Goal: Task Accomplishment & Management: Manage account settings

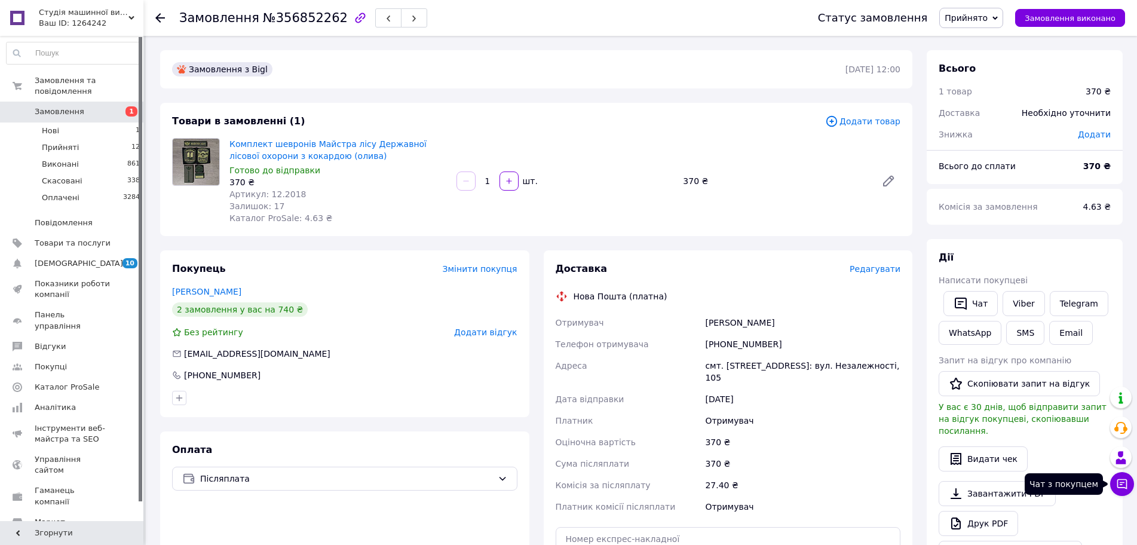
click at [1129, 482] on button "Чат з покупцем" at bounding box center [1122, 484] width 24 height 24
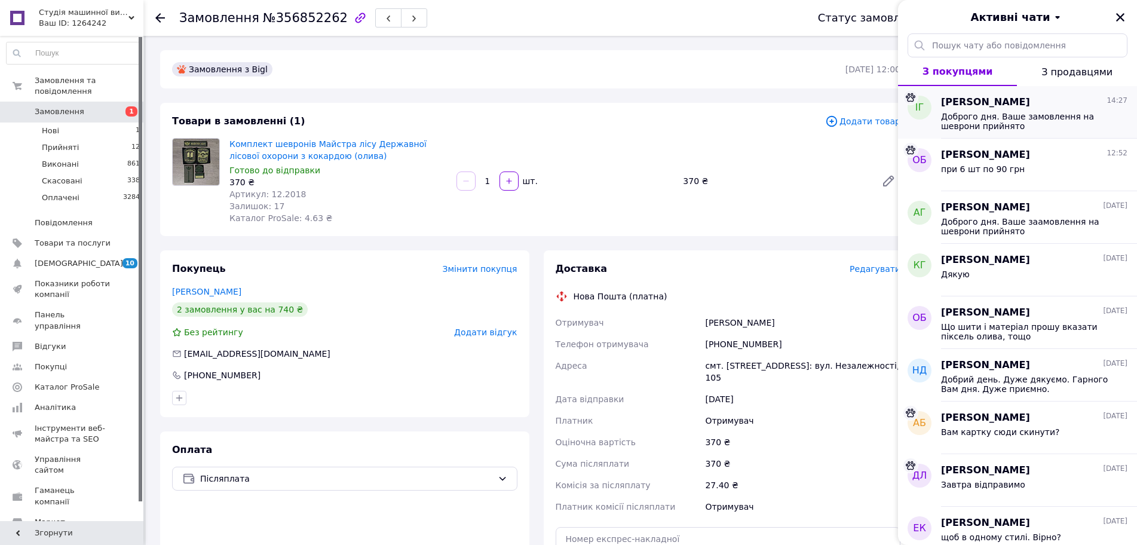
click at [1048, 121] on span "Доброго дня. Ваше замовлення на шеврони прийнято" at bounding box center [1026, 121] width 170 height 19
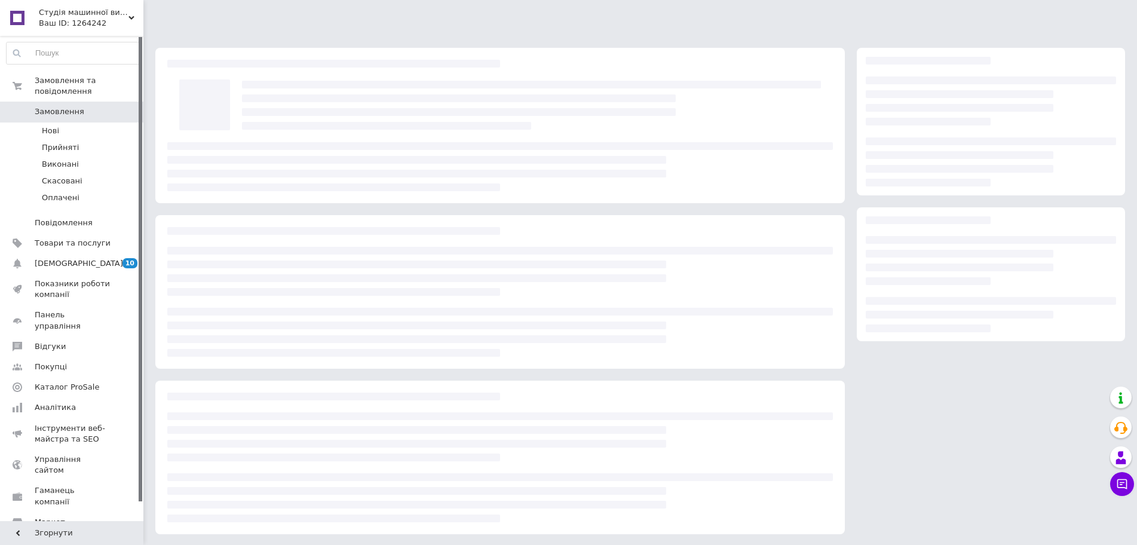
click at [66, 106] on span "Замовлення" at bounding box center [60, 111] width 50 height 11
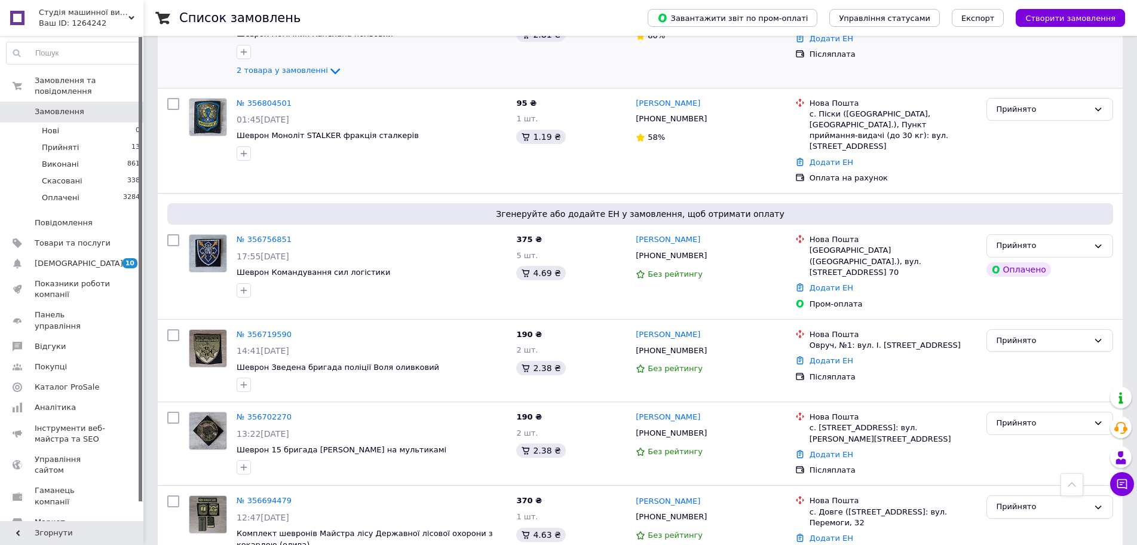
scroll to position [538, 0]
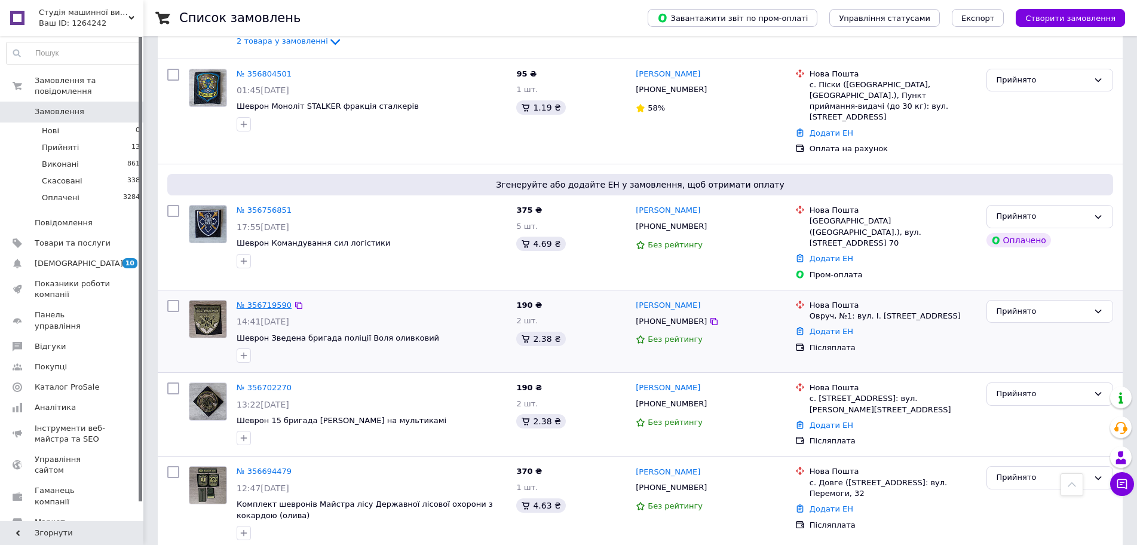
click at [263, 301] on link "№ 356719590" at bounding box center [264, 305] width 55 height 9
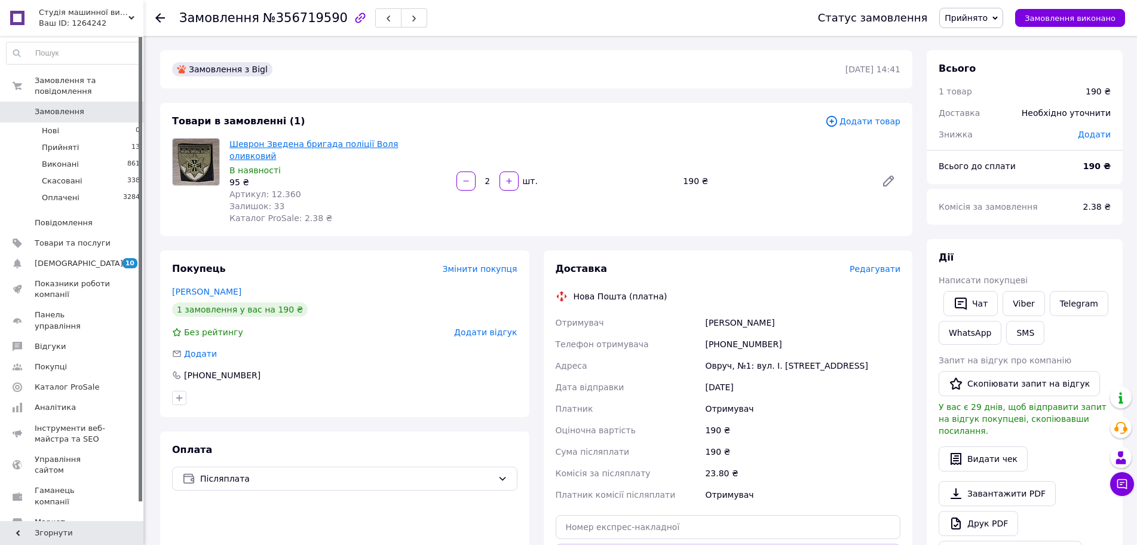
click at [266, 145] on link "Шеврон Зведена бригада поліції Воля оливковий" at bounding box center [313, 150] width 168 height 22
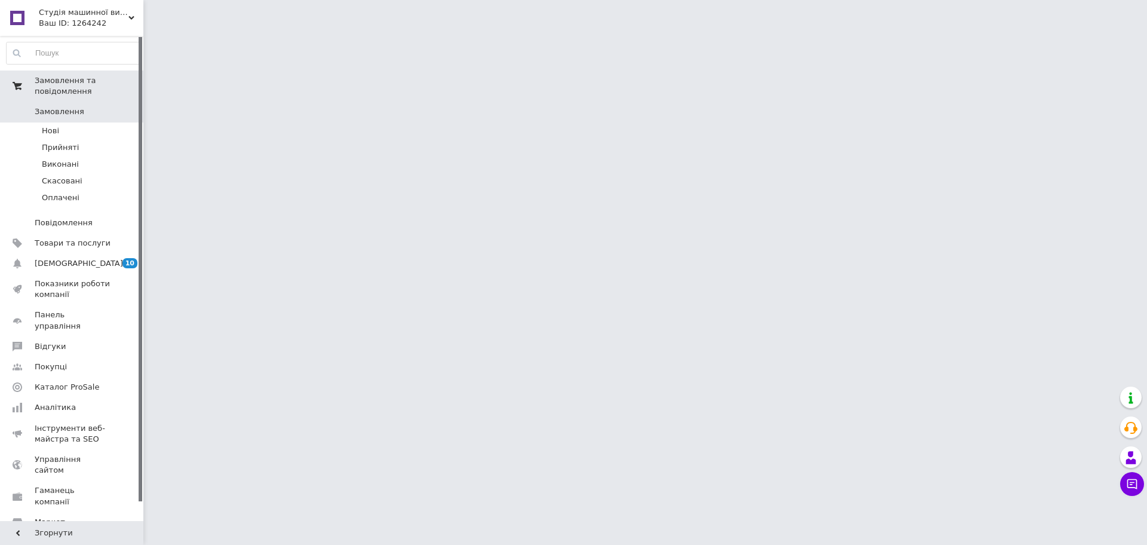
click at [72, 82] on span "Замовлення та повідомлення" at bounding box center [89, 86] width 109 height 22
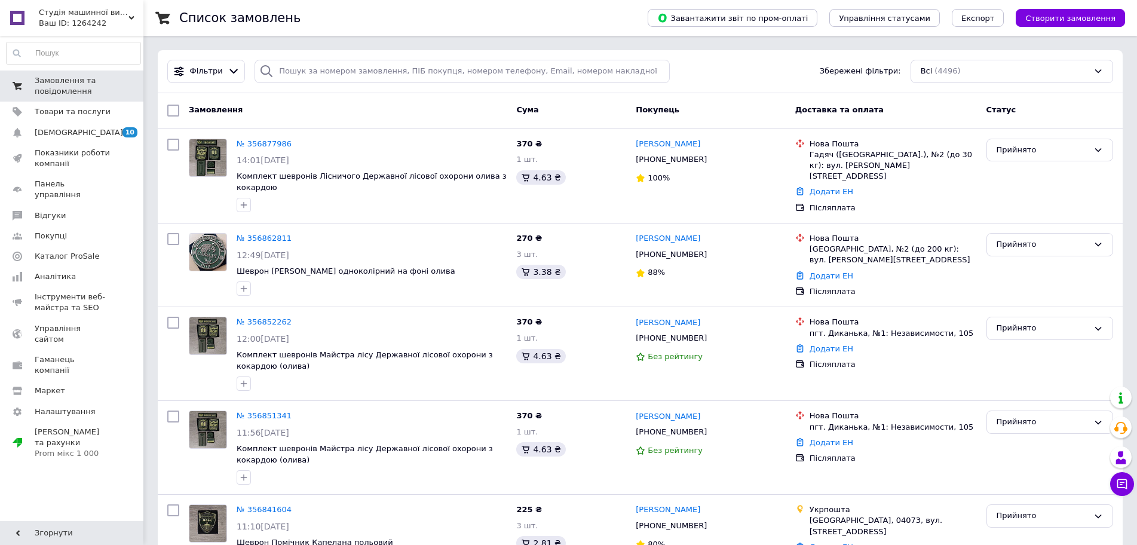
click at [66, 90] on span "Замовлення та повідомлення" at bounding box center [73, 86] width 76 height 22
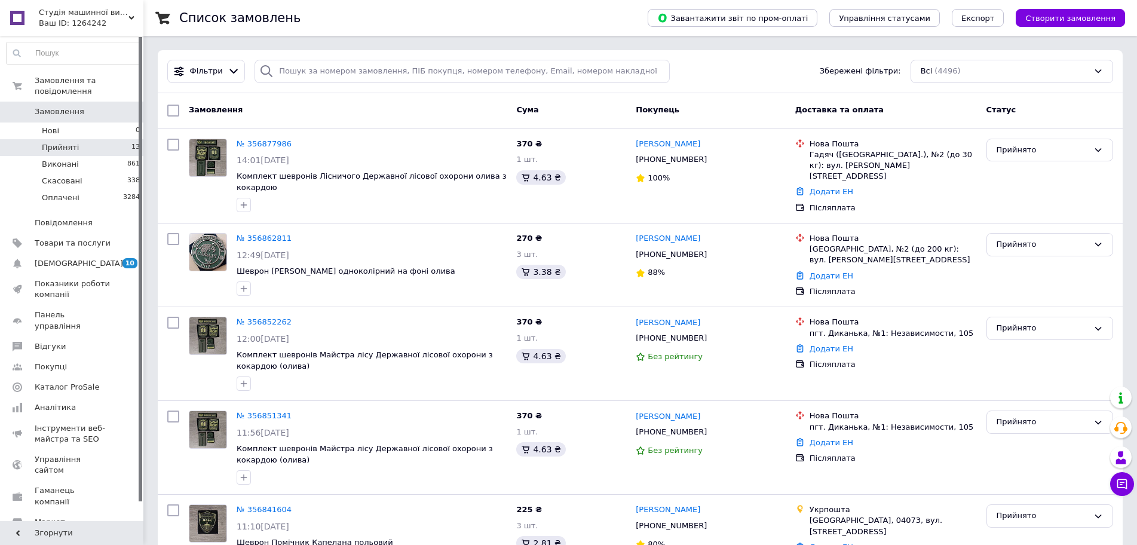
click at [68, 142] on span "Прийняті" at bounding box center [60, 147] width 37 height 11
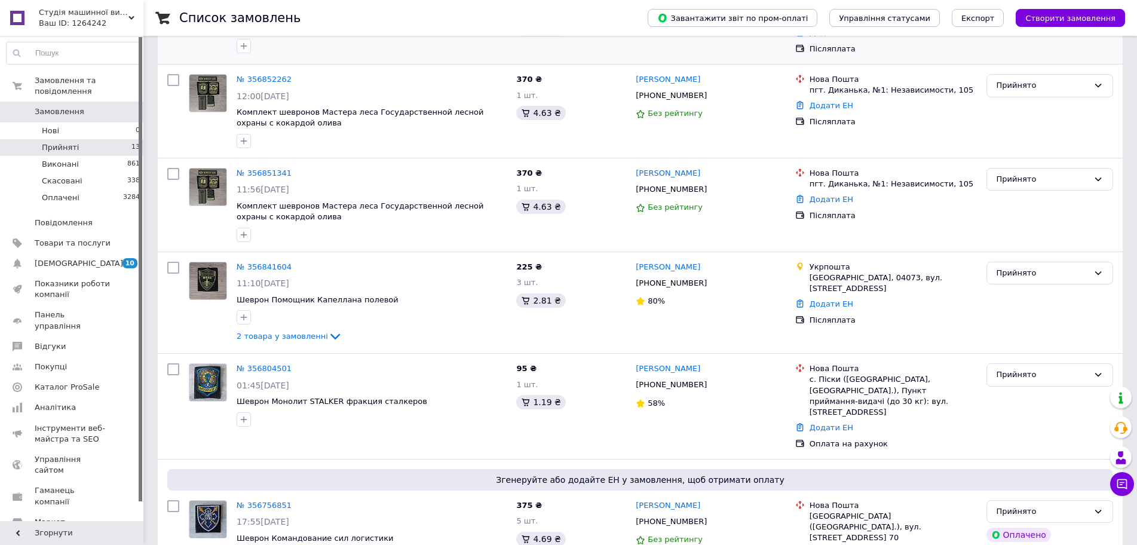
scroll to position [299, 0]
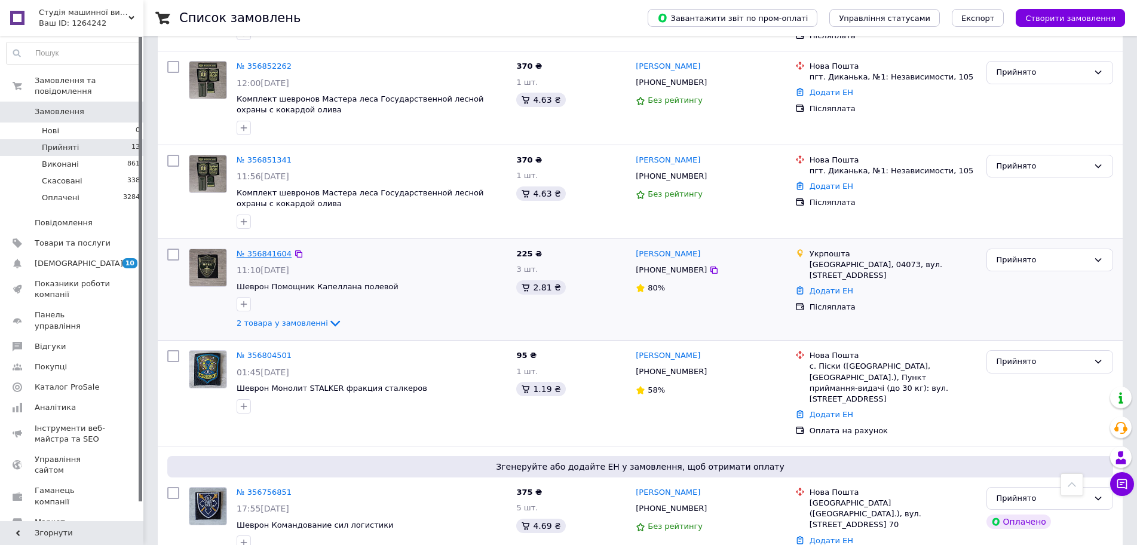
click at [256, 250] on link "№ 356841604" at bounding box center [264, 253] width 55 height 9
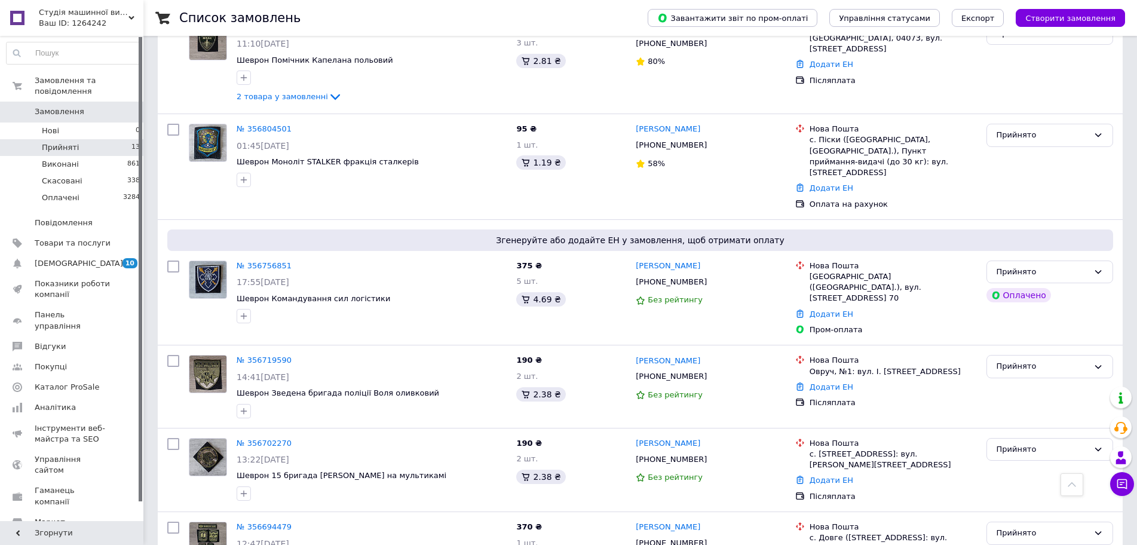
scroll to position [385, 0]
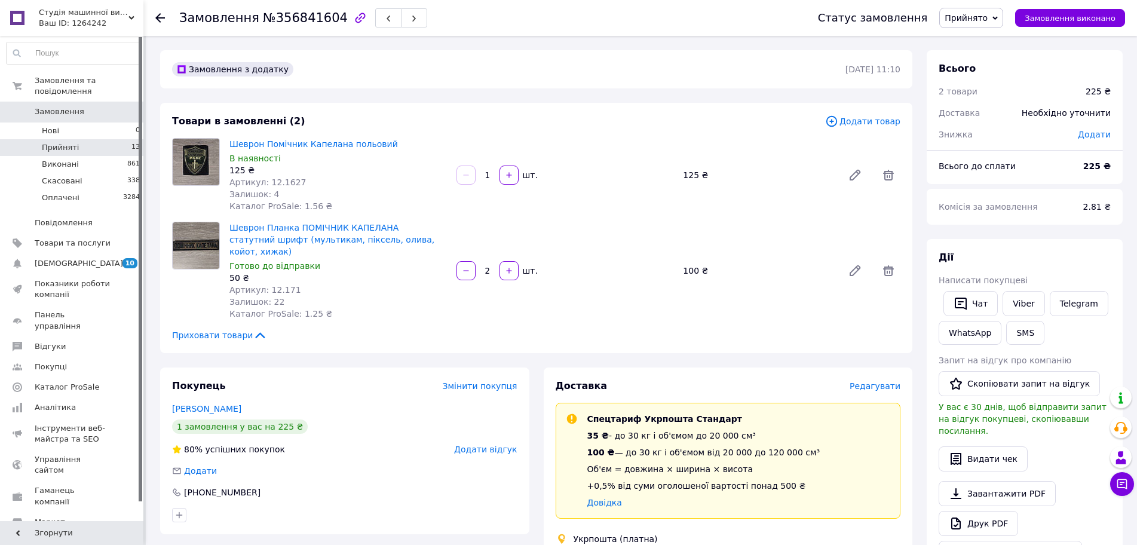
click at [75, 139] on li "Прийняті 13" at bounding box center [73, 147] width 147 height 17
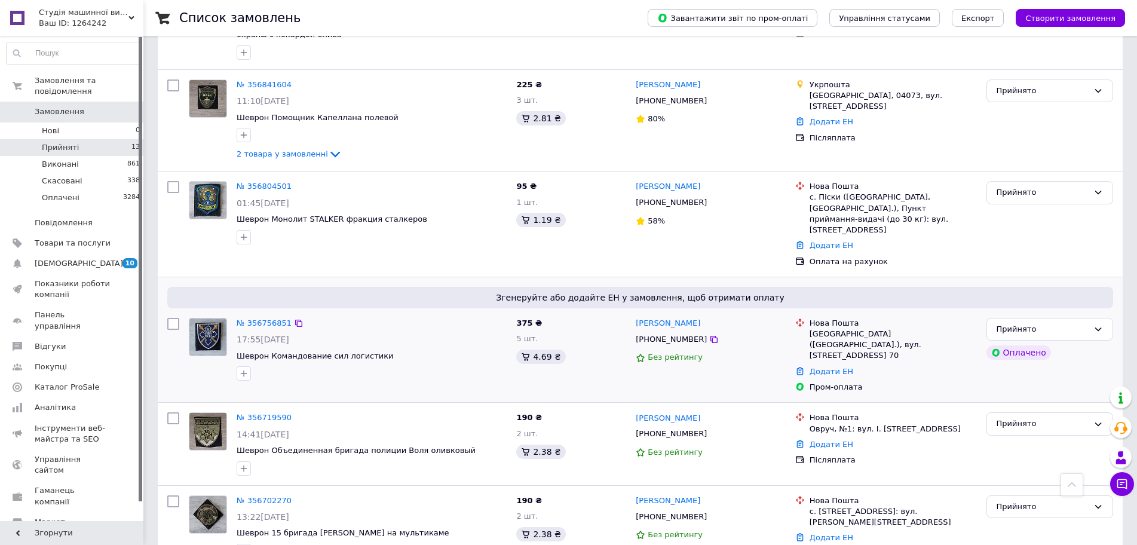
scroll to position [478, 0]
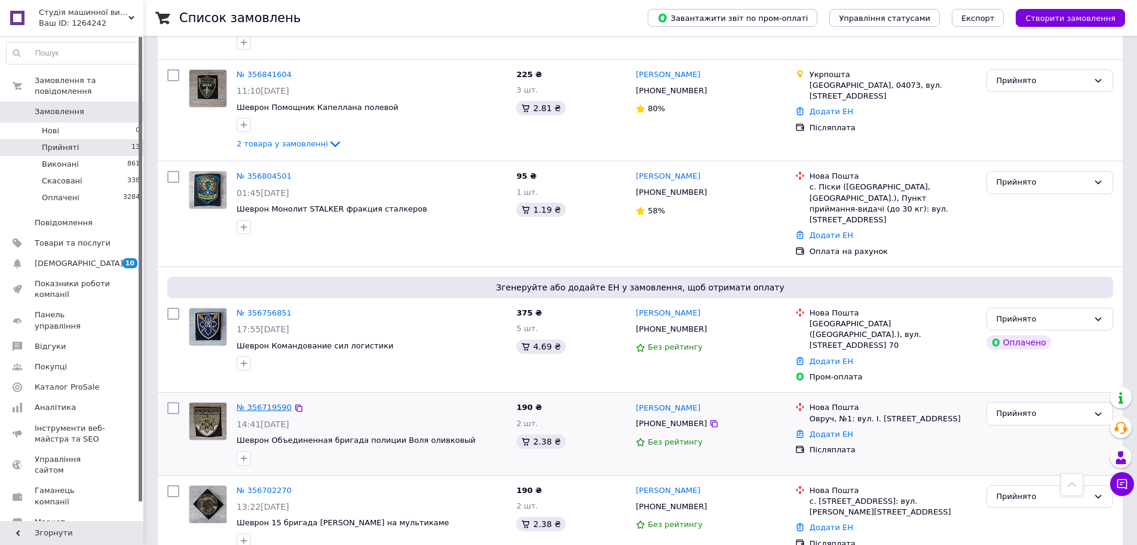
click at [256, 403] on link "№ 356719590" at bounding box center [264, 407] width 55 height 9
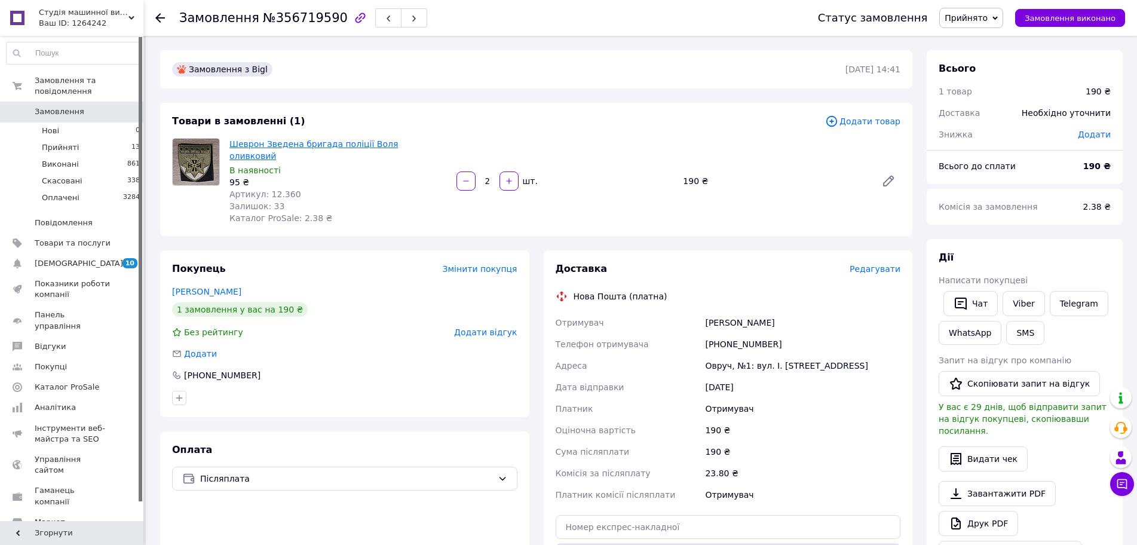
click at [333, 146] on link "Шеврон Зведена бригада поліції Воля оливковий" at bounding box center [313, 150] width 168 height 22
click at [53, 142] on span "Прийняті" at bounding box center [60, 147] width 37 height 11
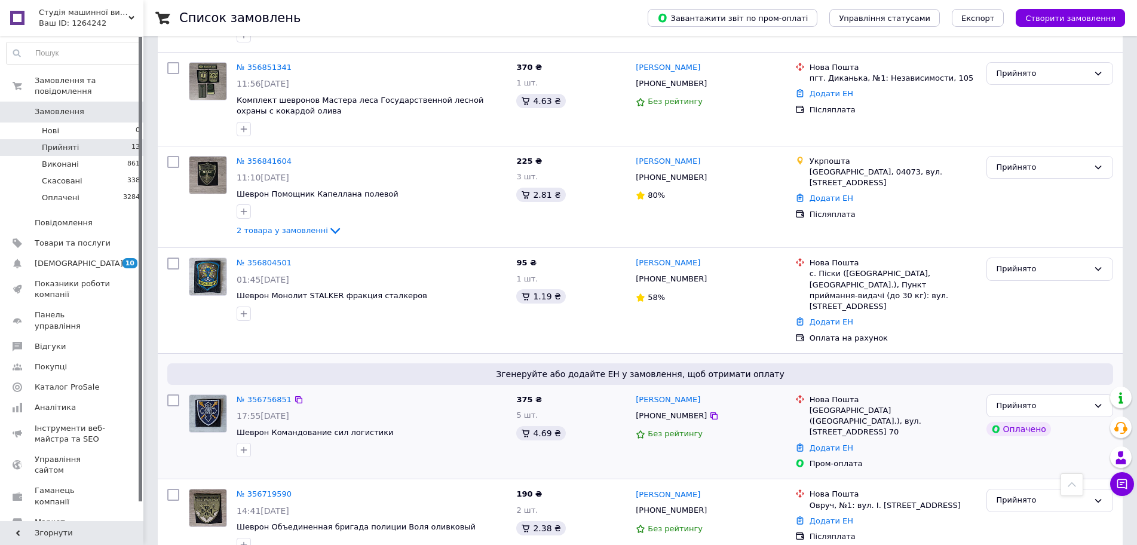
scroll to position [418, 0]
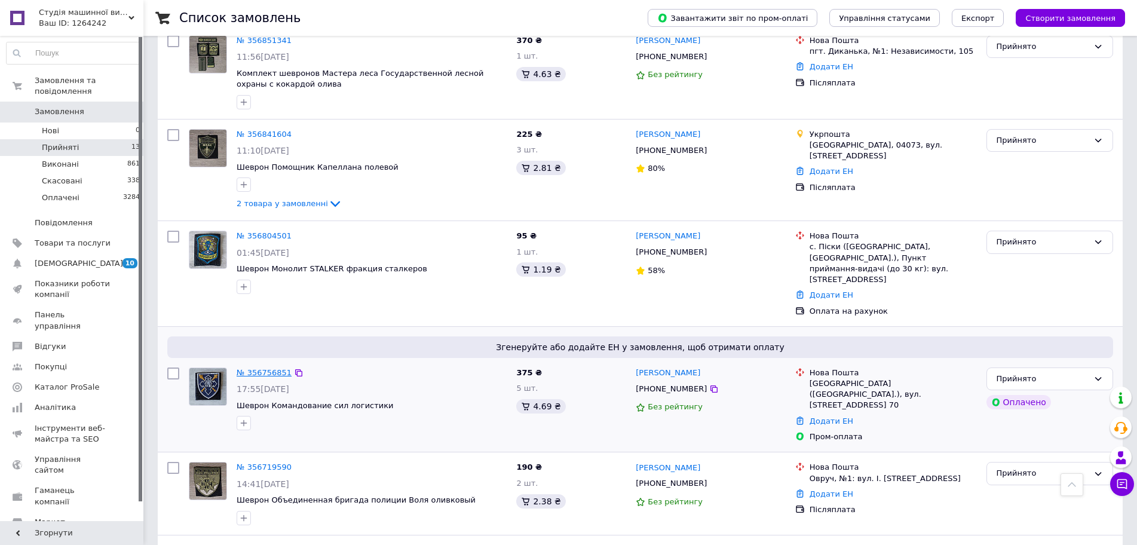
click at [243, 368] on link "№ 356756851" at bounding box center [264, 372] width 55 height 9
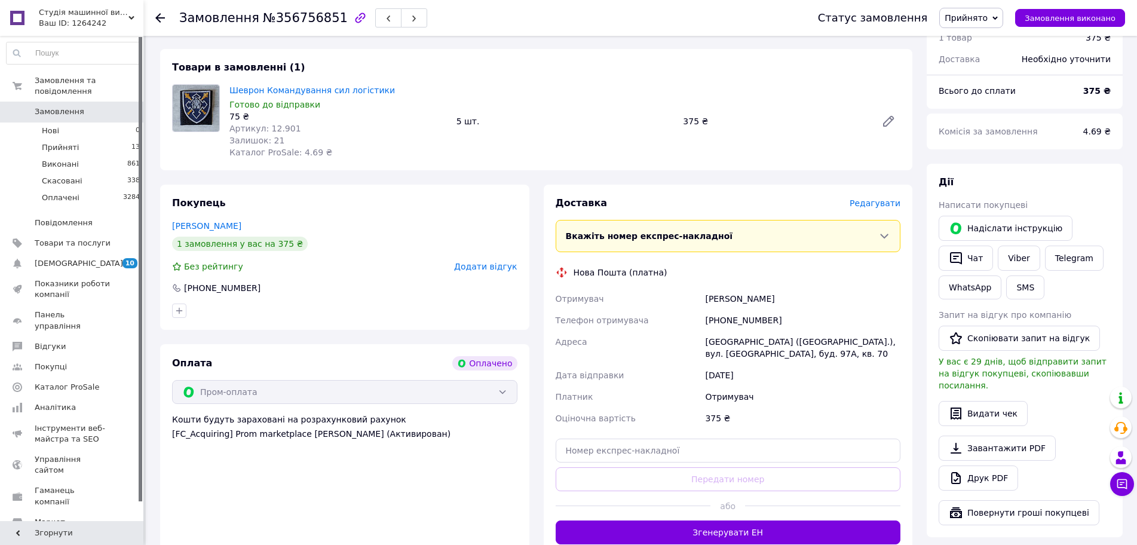
scroll to position [299, 0]
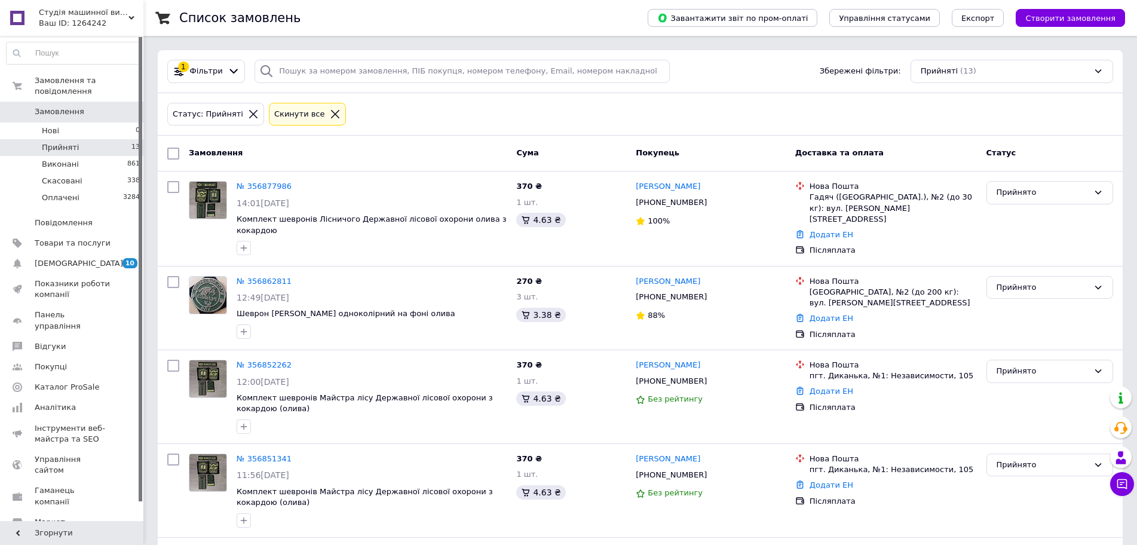
click at [73, 142] on span "Прийняті" at bounding box center [60, 147] width 37 height 11
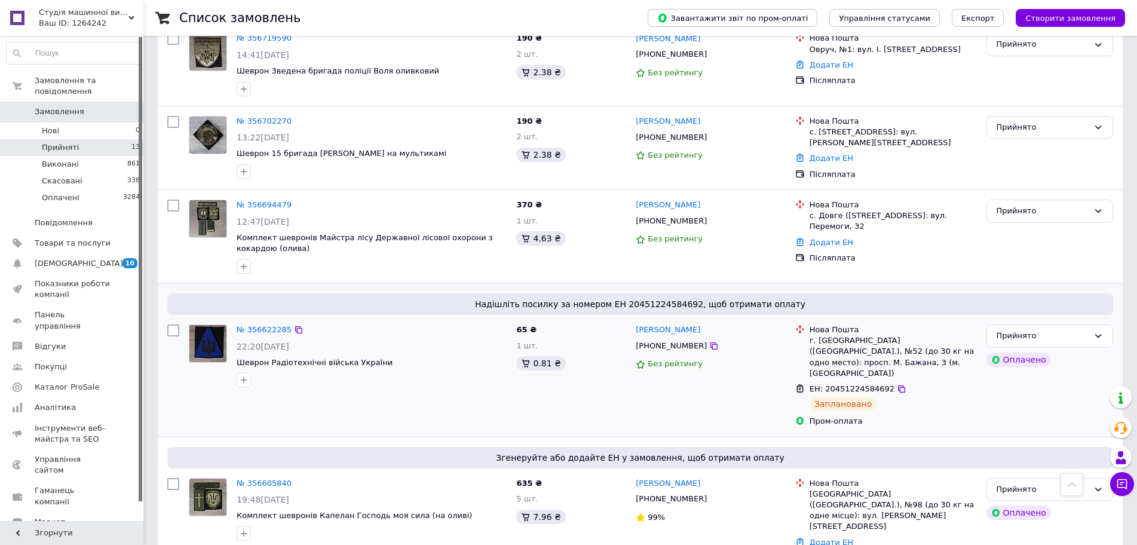
scroll to position [863, 0]
